Goal: Transaction & Acquisition: Purchase product/service

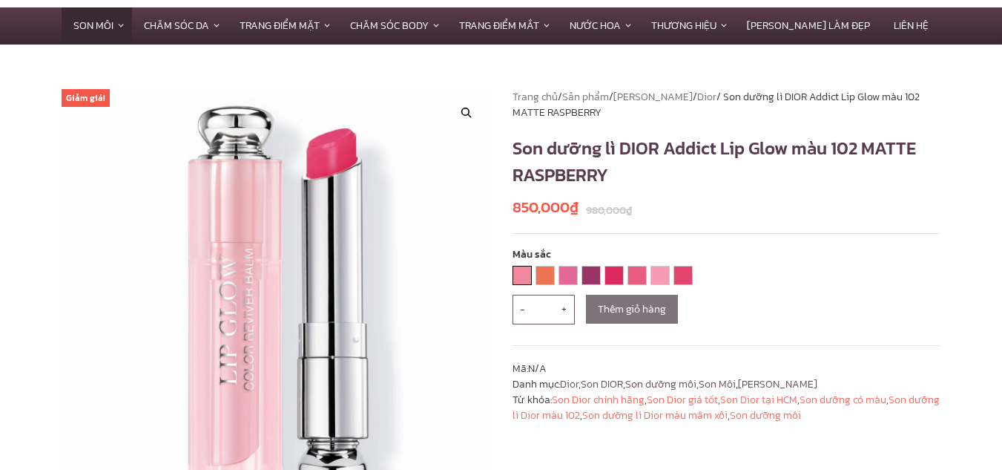
click at [513, 280] on div "001 PINK" at bounding box center [522, 275] width 19 height 19
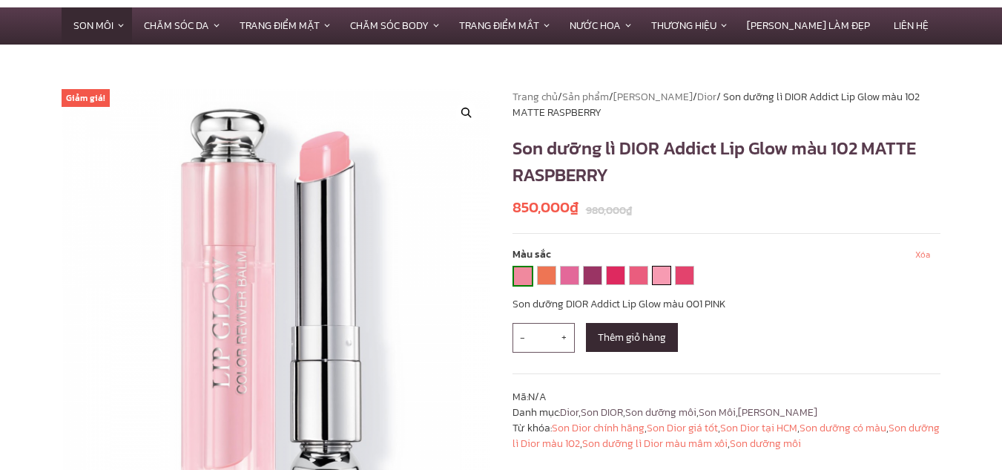
click at [659, 278] on link "101 MATTE PINK" at bounding box center [662, 275] width 18 height 18
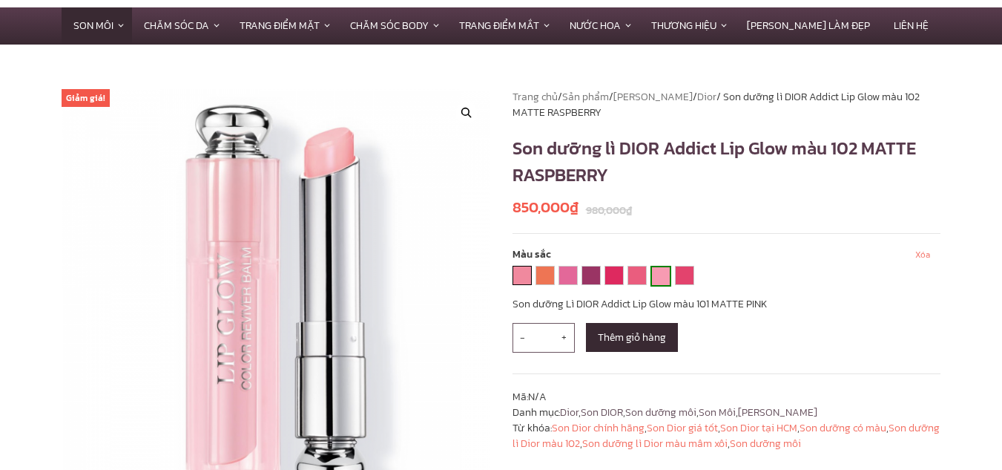
click at [527, 280] on link "001 PINK" at bounding box center [522, 275] width 18 height 18
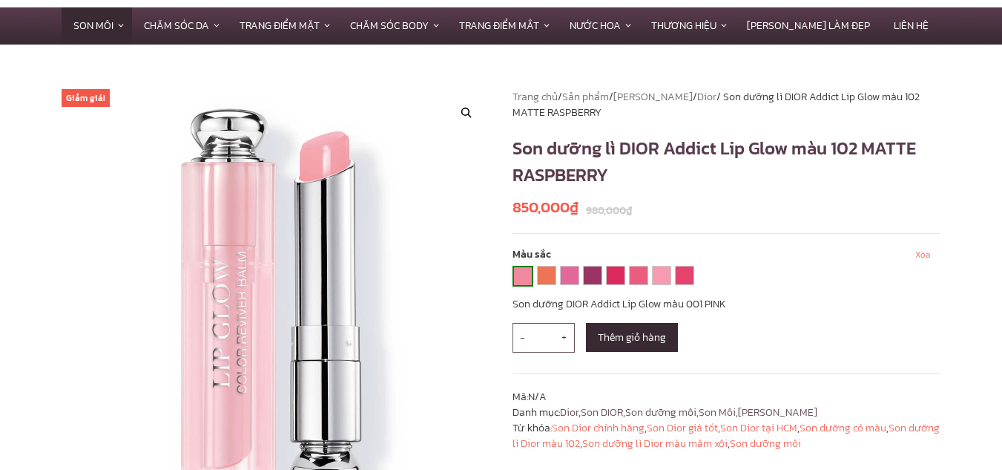
drag, startPoint x: 519, startPoint y: 270, endPoint x: 526, endPoint y: 262, distance: 10.5
click at [522, 268] on link "001 PINK" at bounding box center [523, 276] width 18 height 18
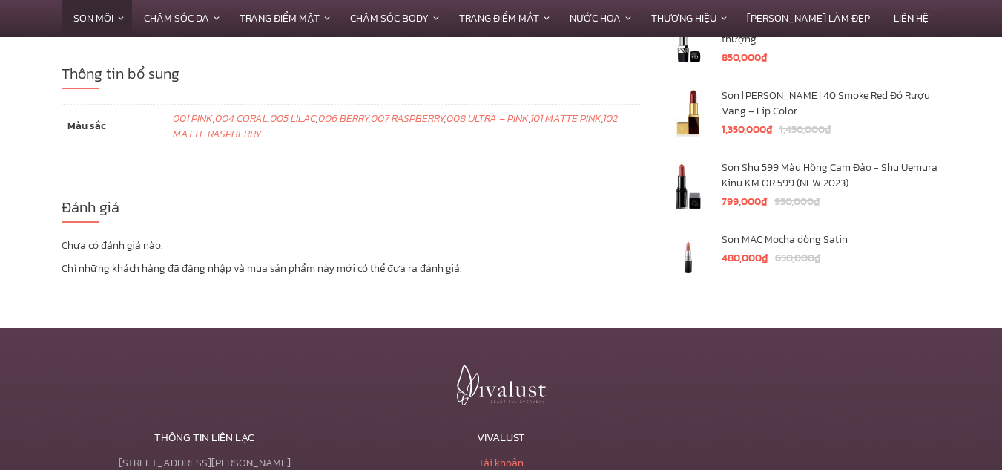
scroll to position [5415, 0]
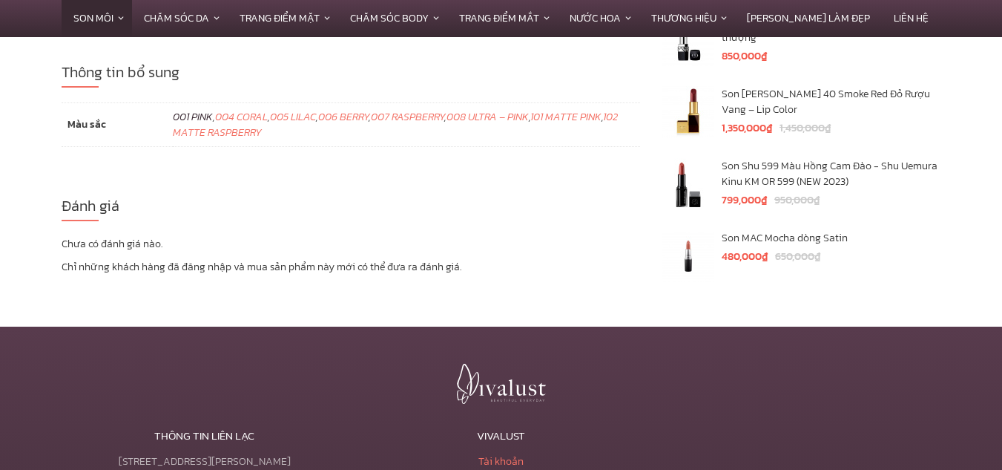
click at [192, 109] on link "001 PINK" at bounding box center [193, 117] width 40 height 16
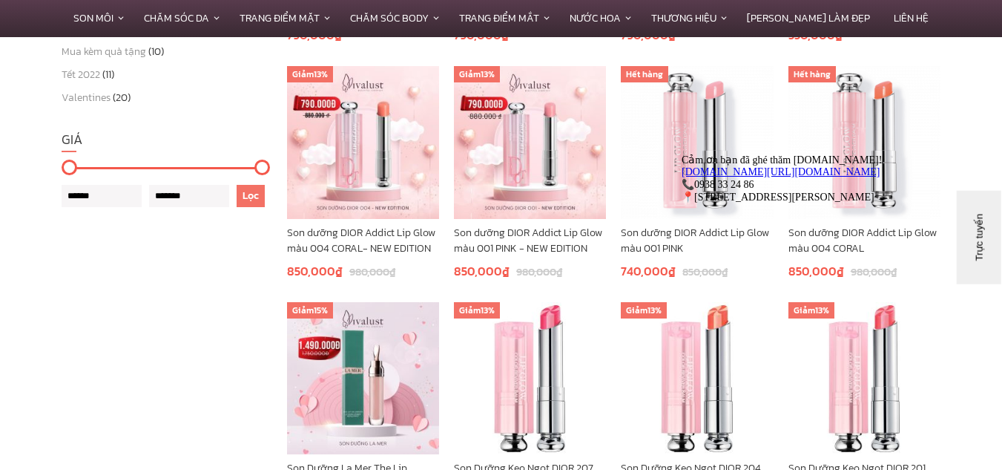
scroll to position [668, 0]
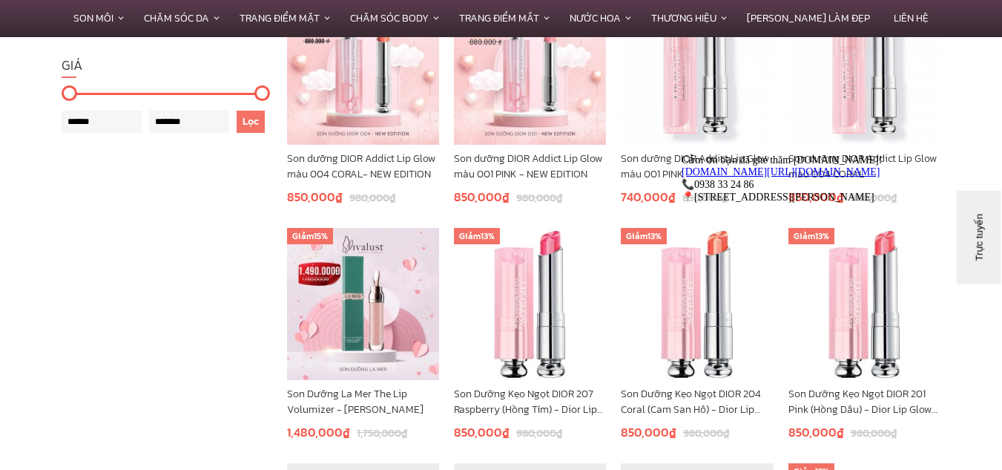
drag, startPoint x: 924, startPoint y: 160, endPoint x: 1599, endPoint y: 308, distance: 690.3
click at [682, 153] on icon "Thu hút chú ý đến tính năng trò chuyện" at bounding box center [682, 153] width 0 height 0
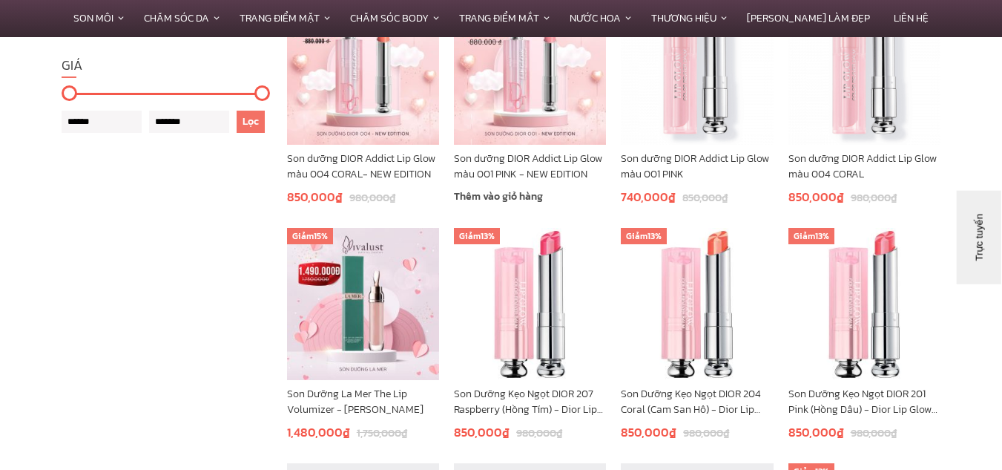
click at [504, 76] on img at bounding box center [530, 68] width 152 height 152
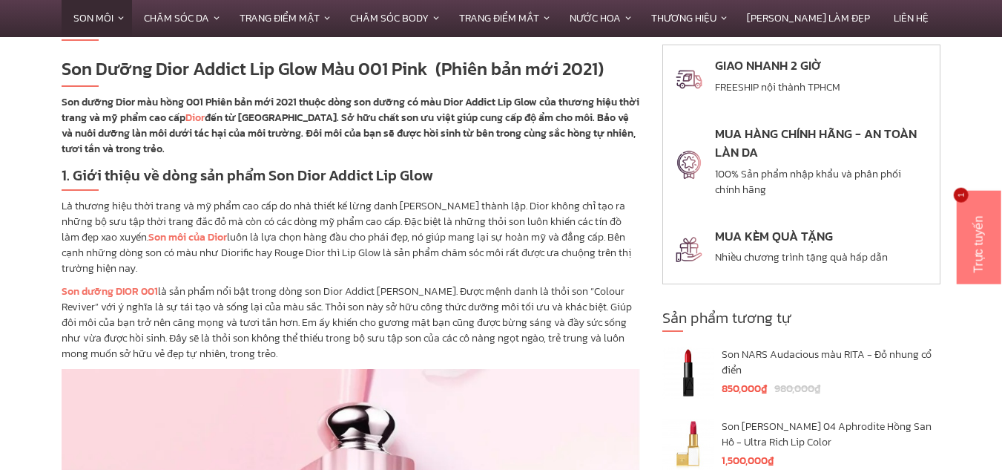
scroll to position [668, 0]
